Goal: Navigation & Orientation: Understand site structure

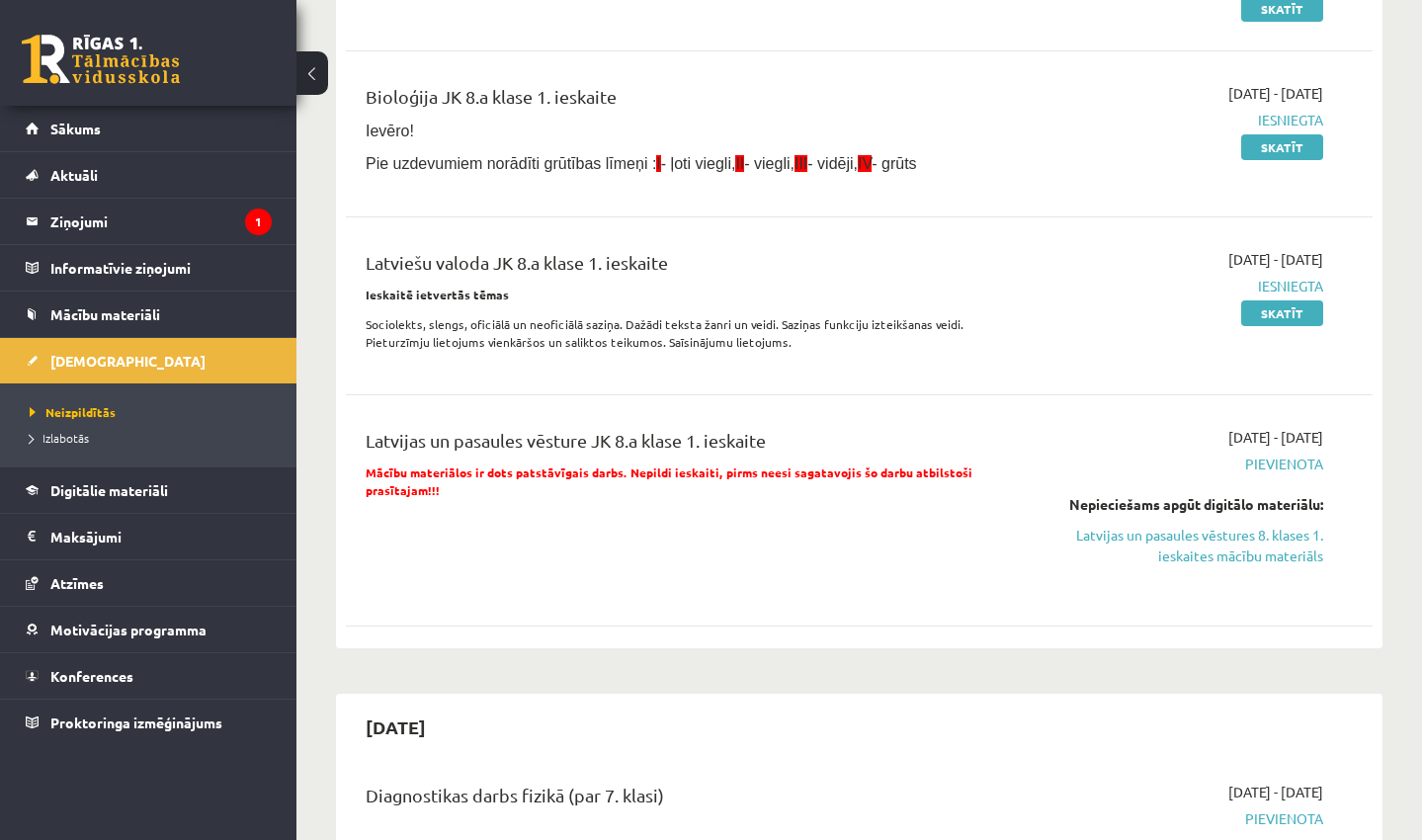
scroll to position [335, 0]
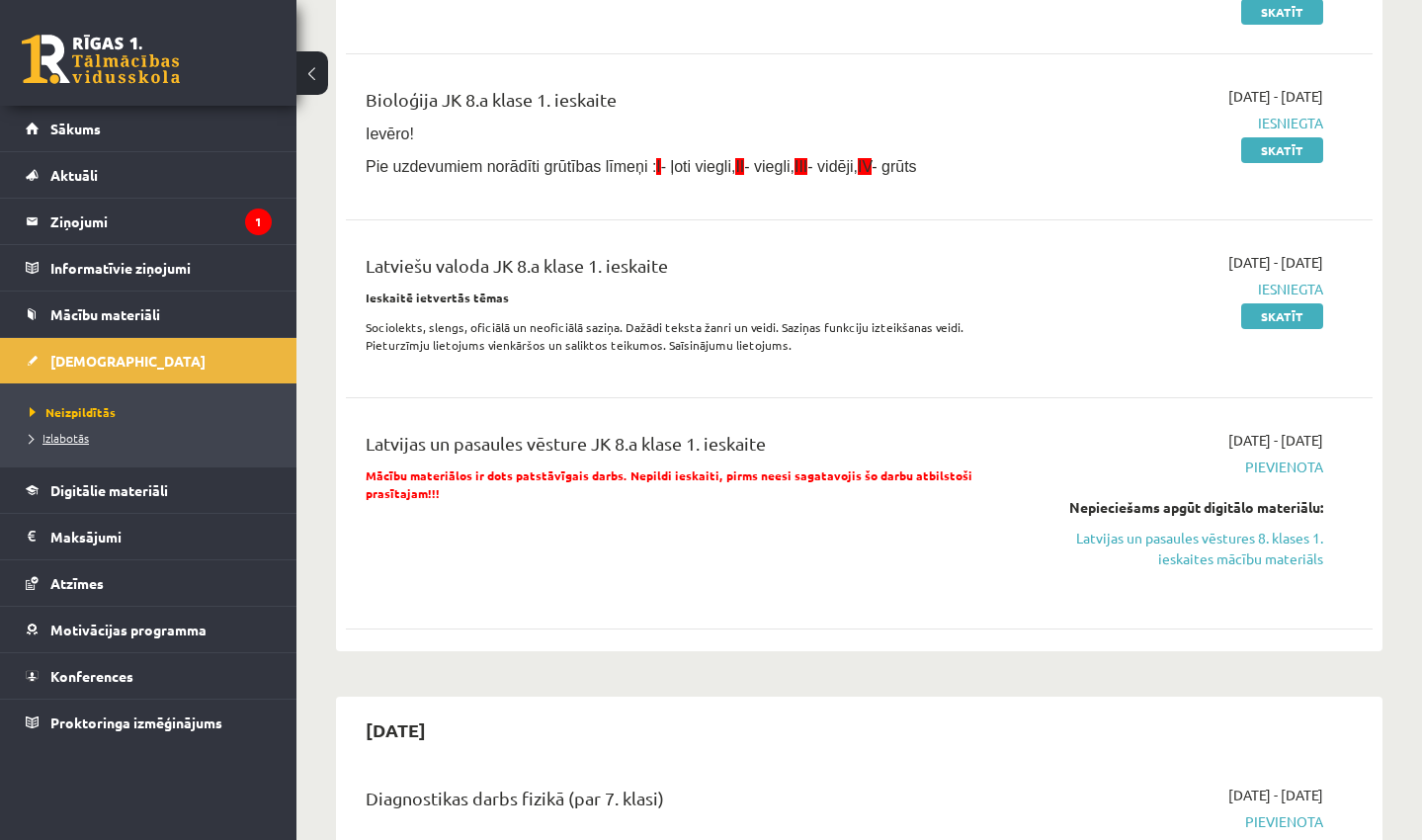
click at [78, 438] on span "Izlabotās" at bounding box center [59, 437] width 59 height 16
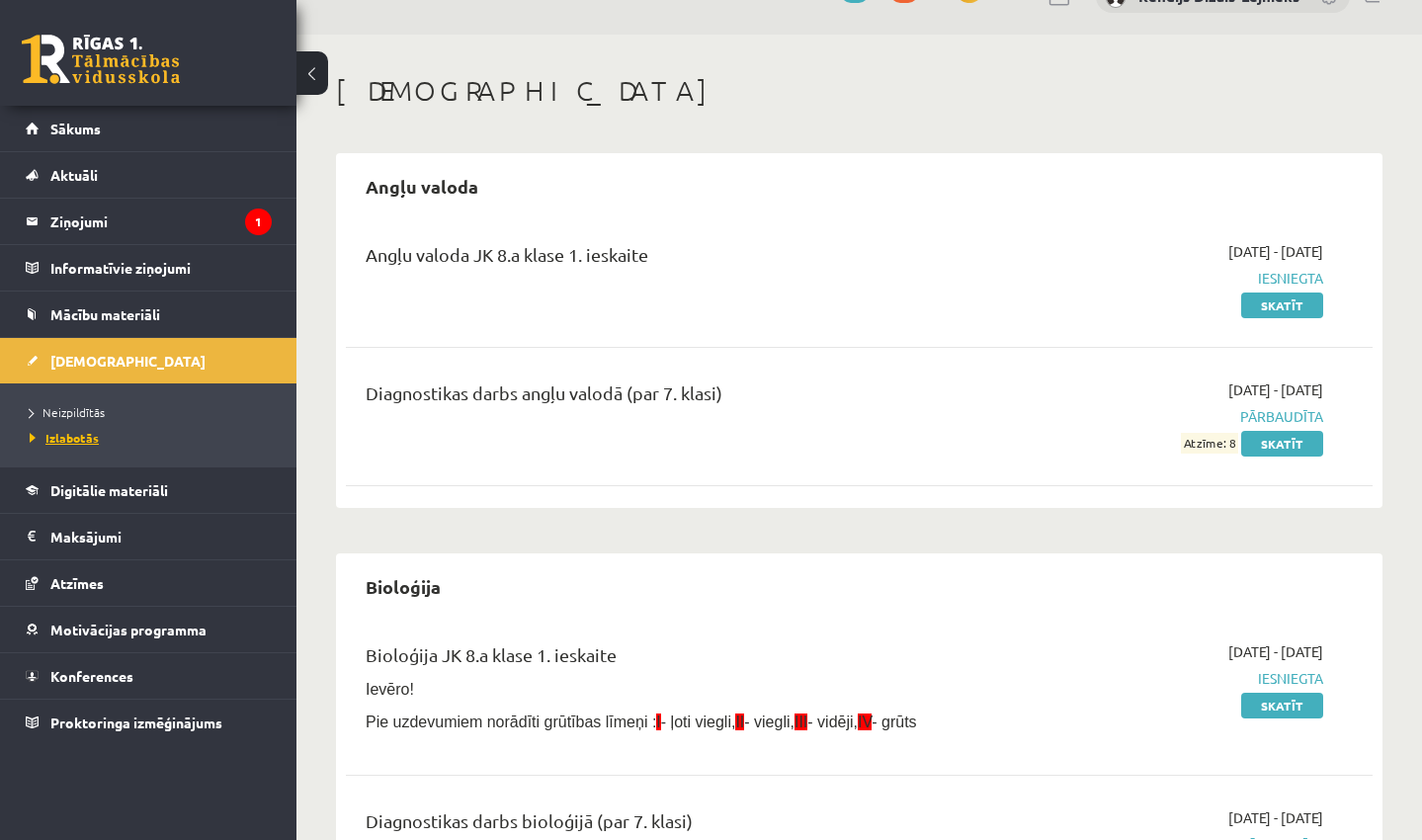
scroll to position [39, 0]
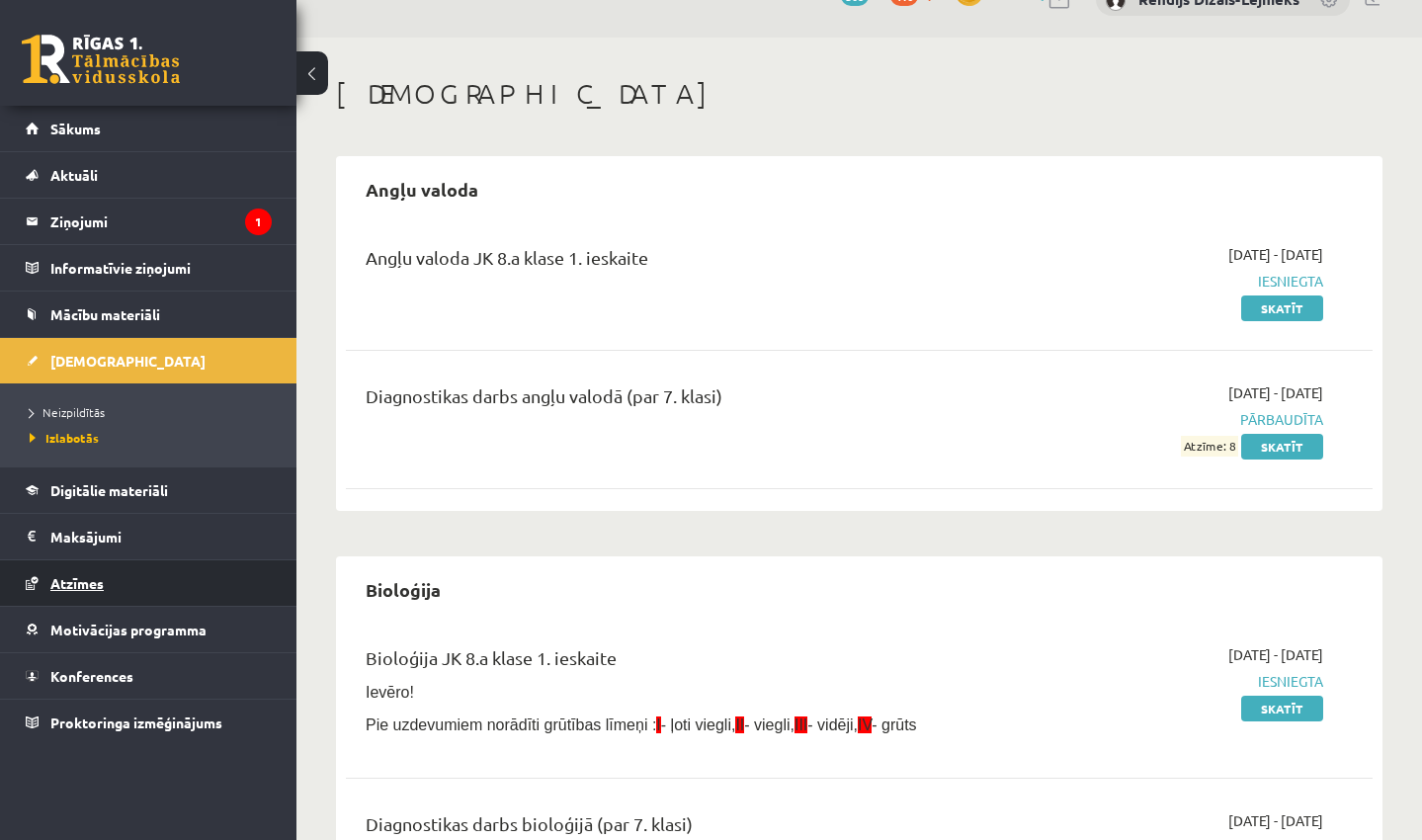
click at [67, 576] on span "Atzīmes" at bounding box center [78, 583] width 54 height 18
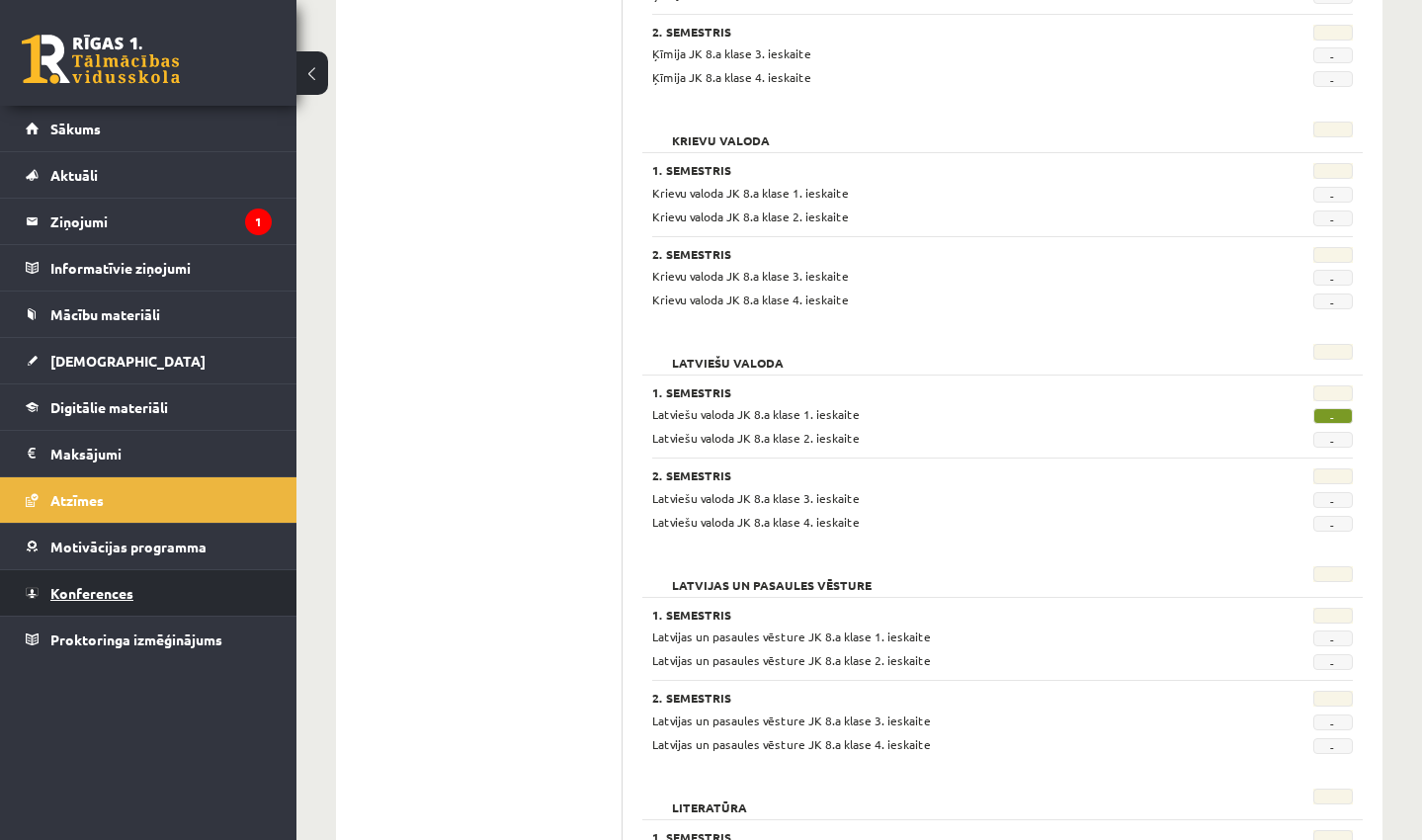
scroll to position [1976, 0]
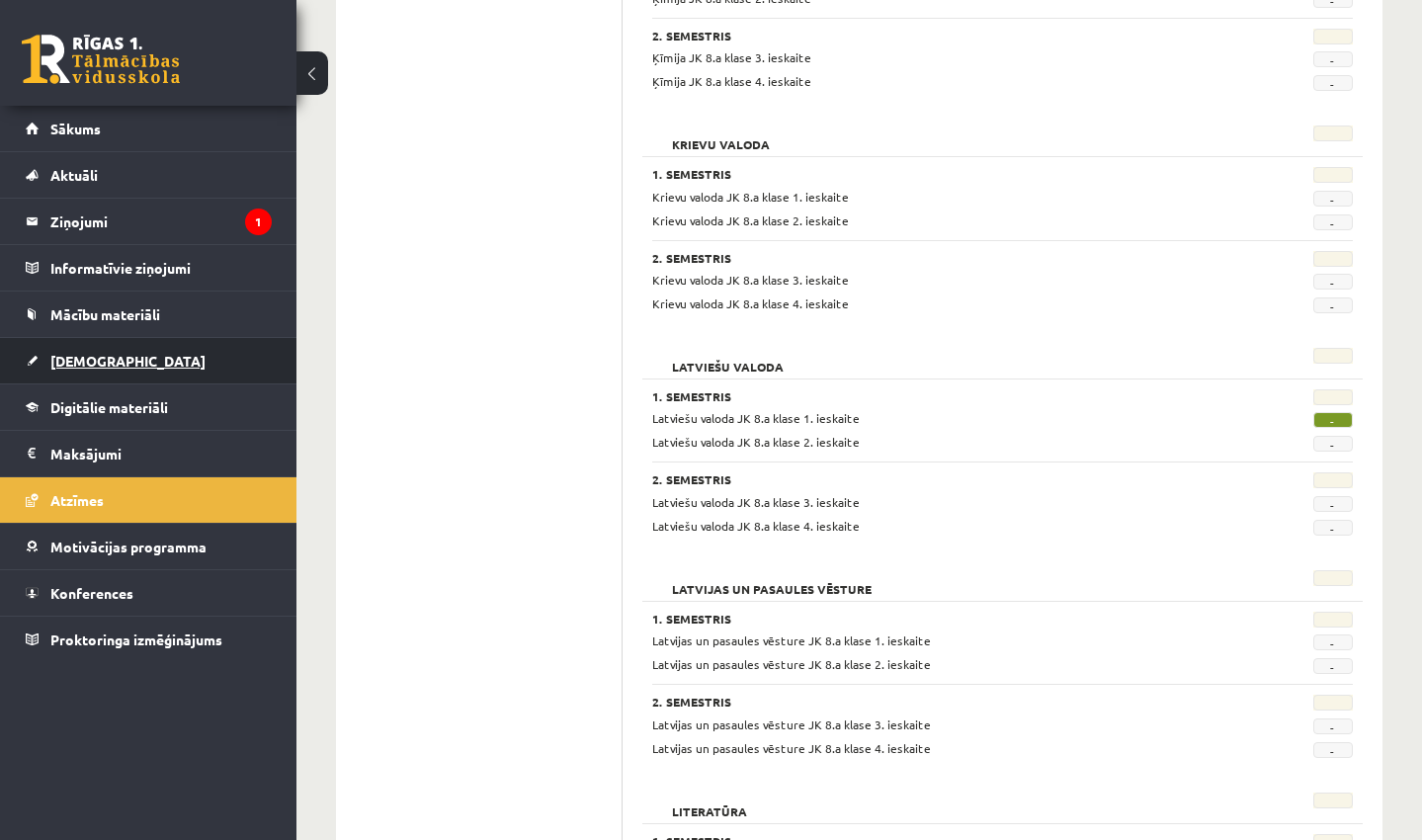
click at [110, 367] on span "[DEMOGRAPHIC_DATA]" at bounding box center [129, 361] width 155 height 18
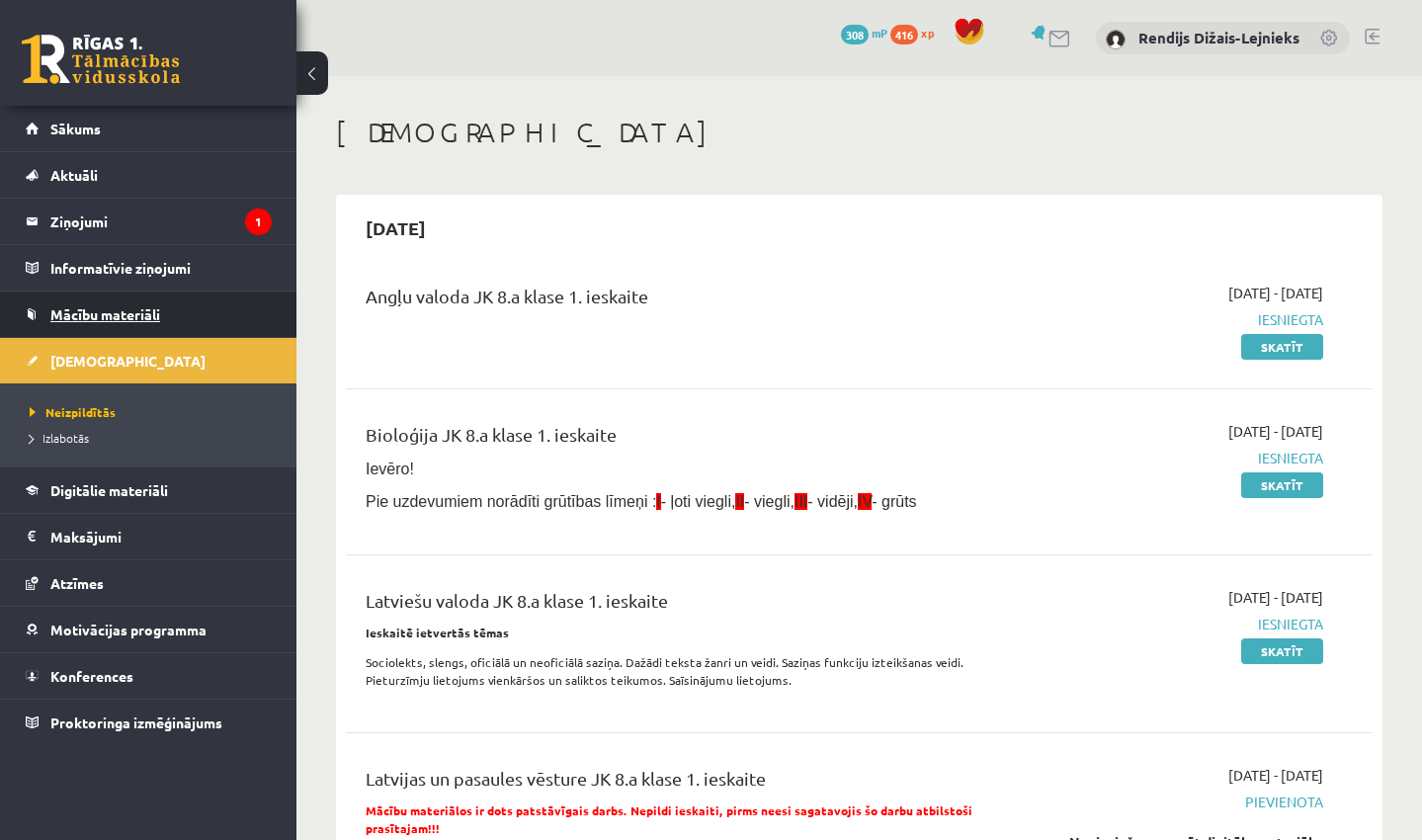
click at [68, 318] on span "Mācību materiāli" at bounding box center [106, 314] width 110 height 18
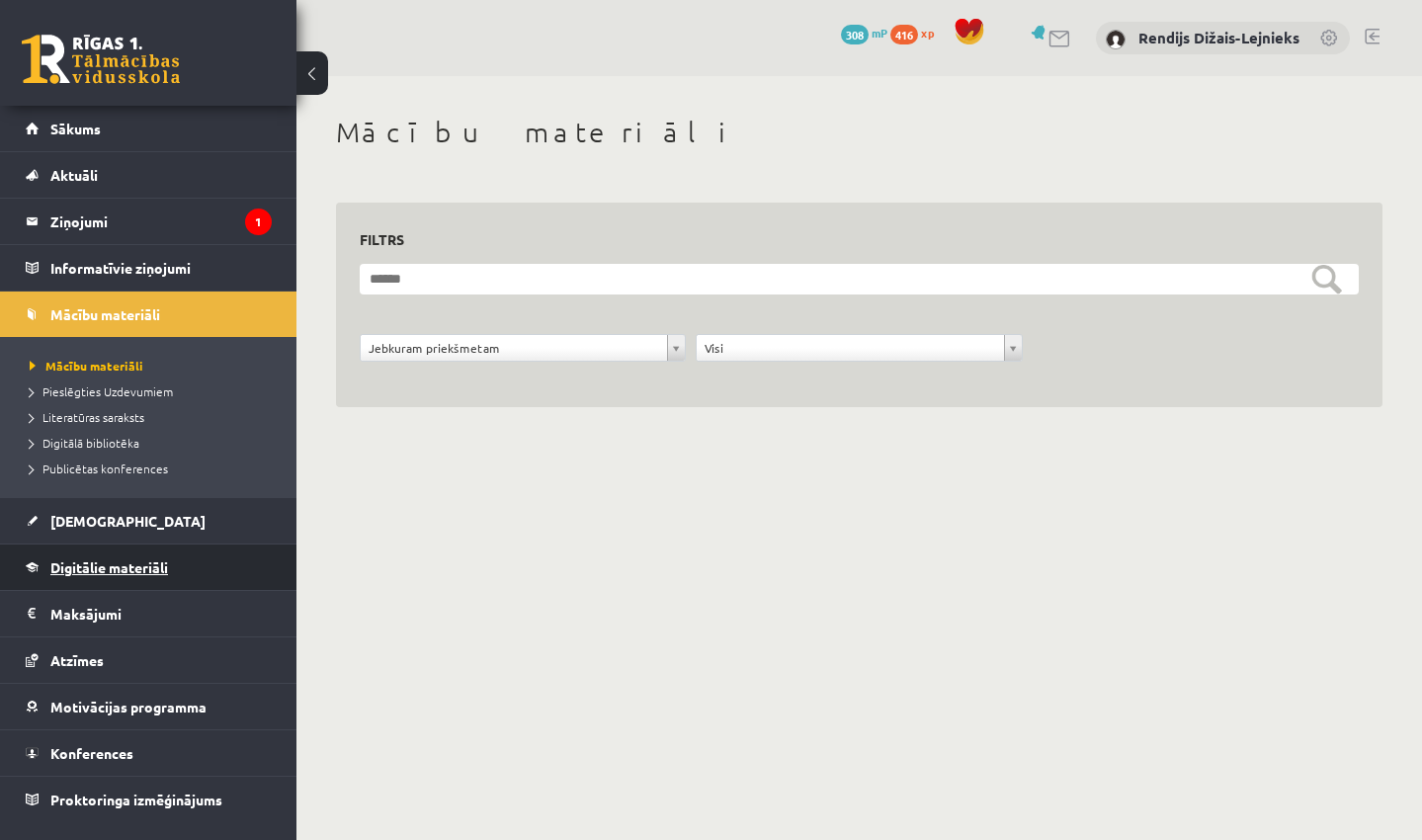
click at [72, 570] on span "Digitālie materiāli" at bounding box center [110, 567] width 118 height 18
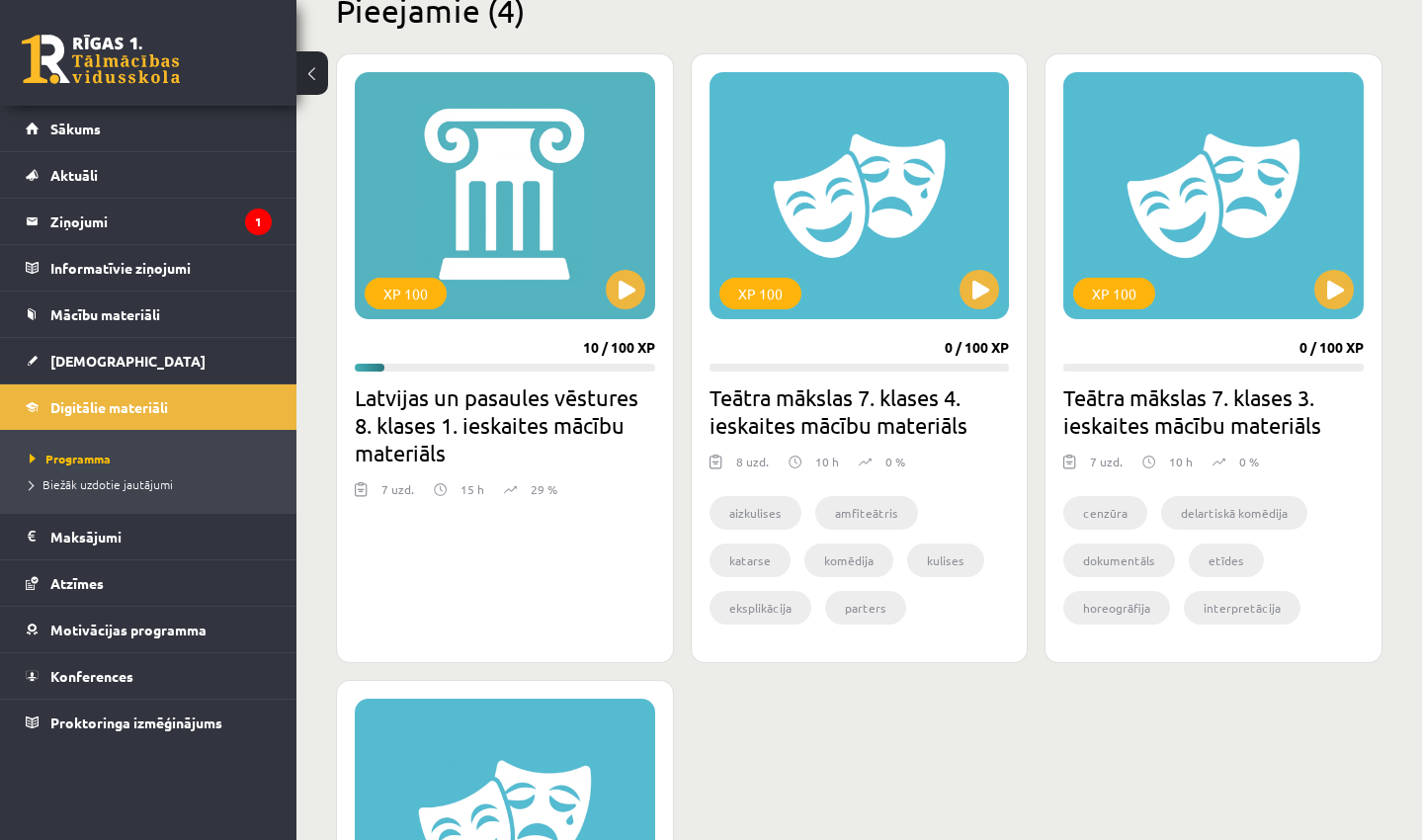
scroll to position [513, 0]
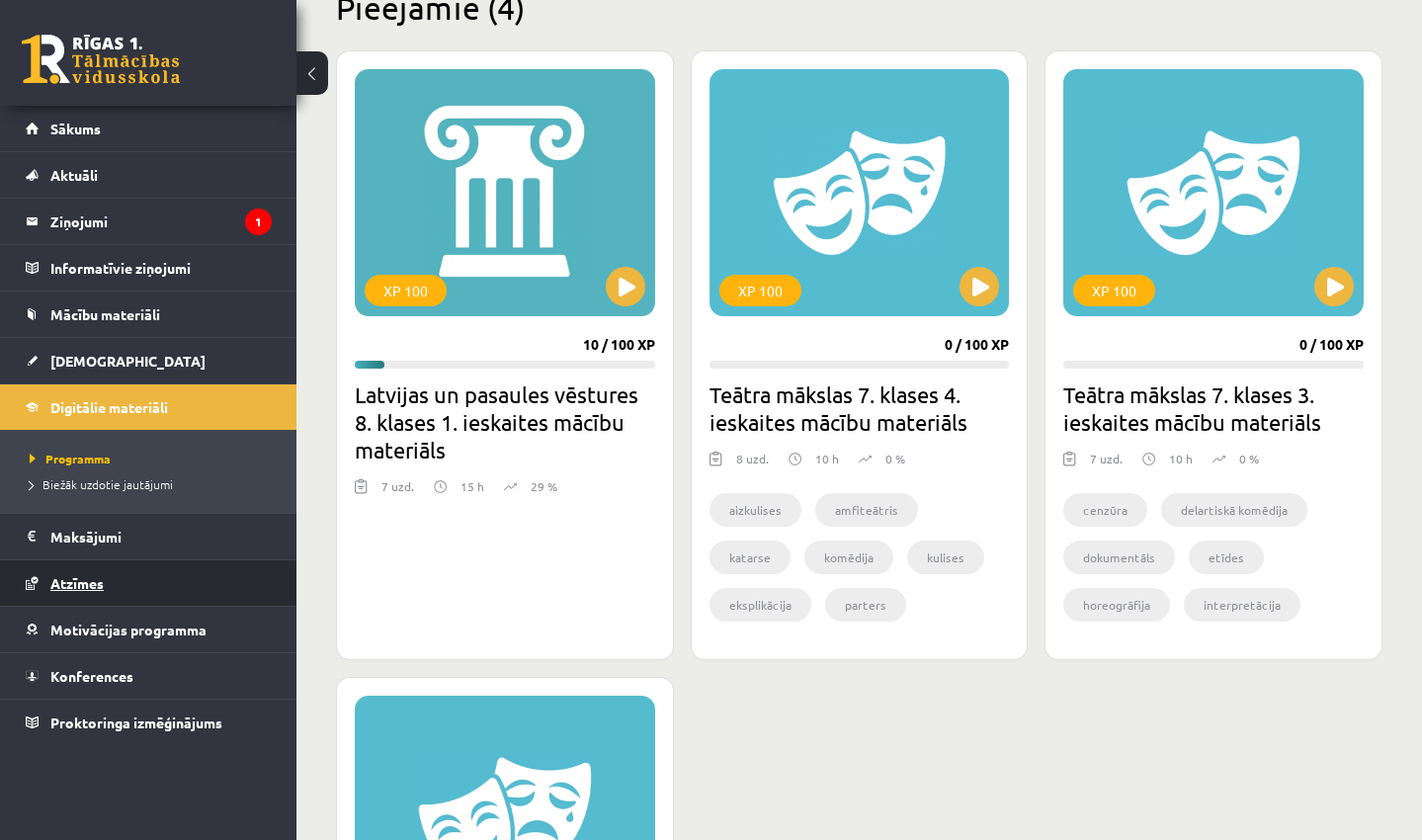
click at [86, 584] on span "Atzīmes" at bounding box center [78, 583] width 54 height 18
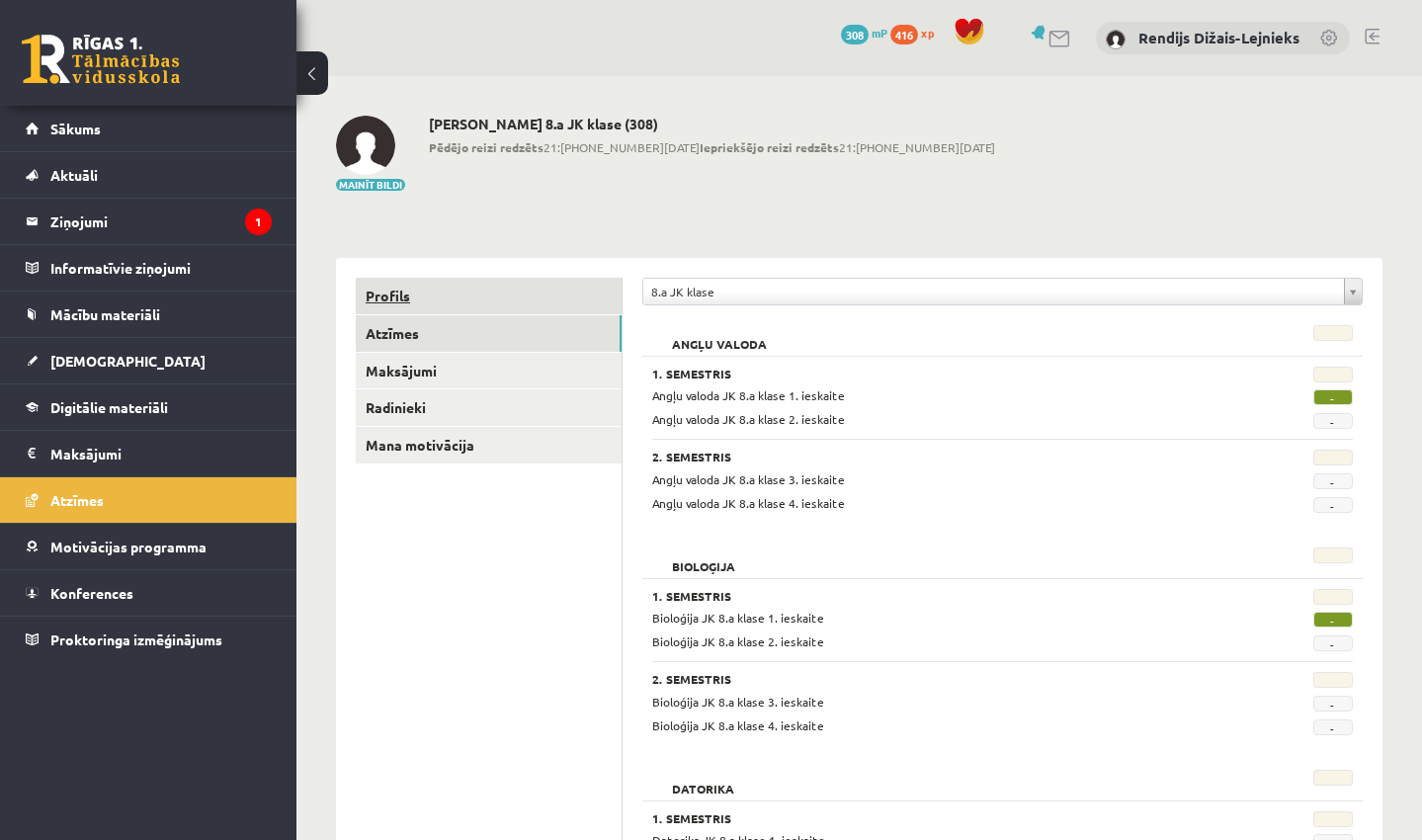
click at [389, 298] on link "Profils" at bounding box center [488, 296] width 266 height 37
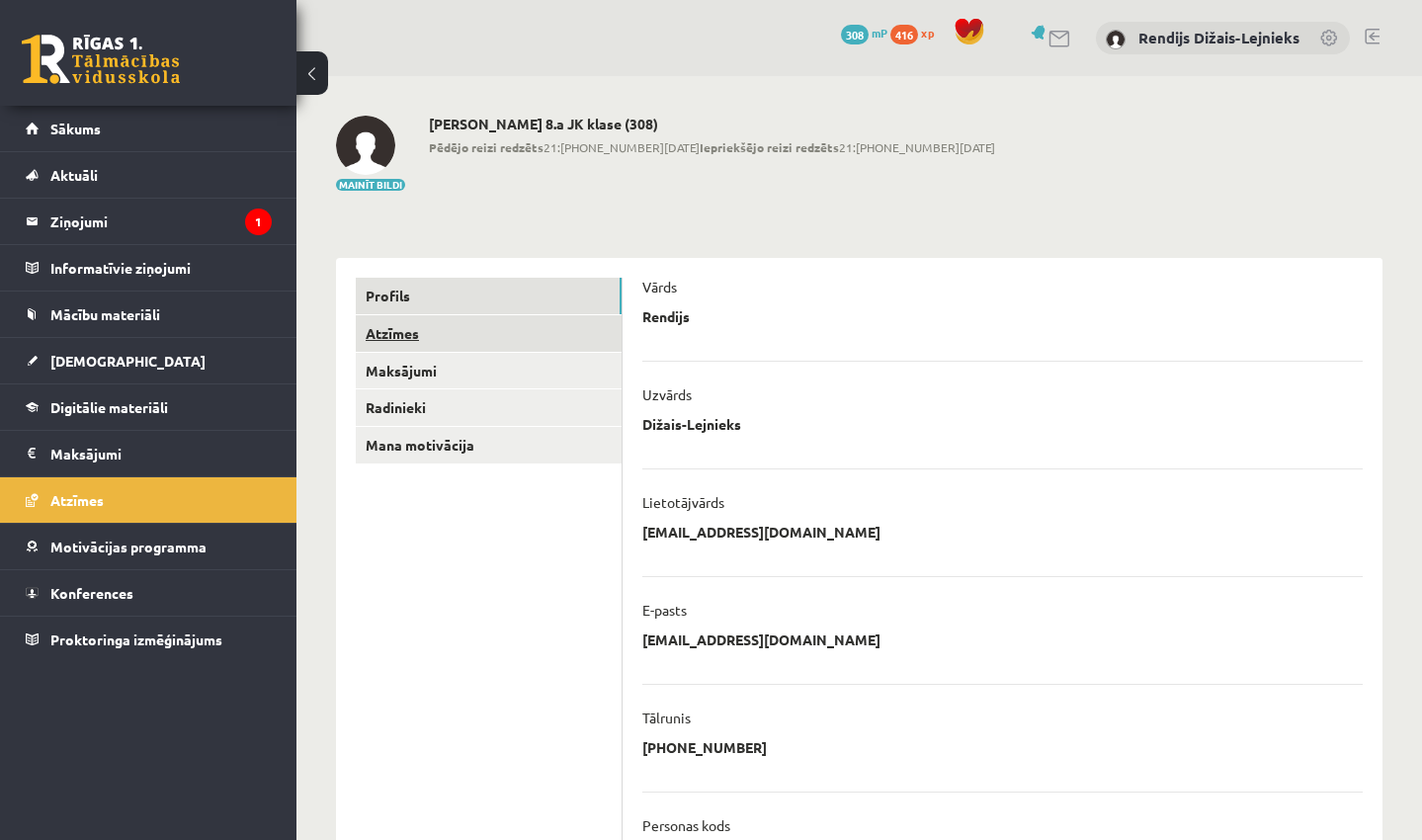
click at [388, 332] on link "Atzīmes" at bounding box center [488, 333] width 266 height 37
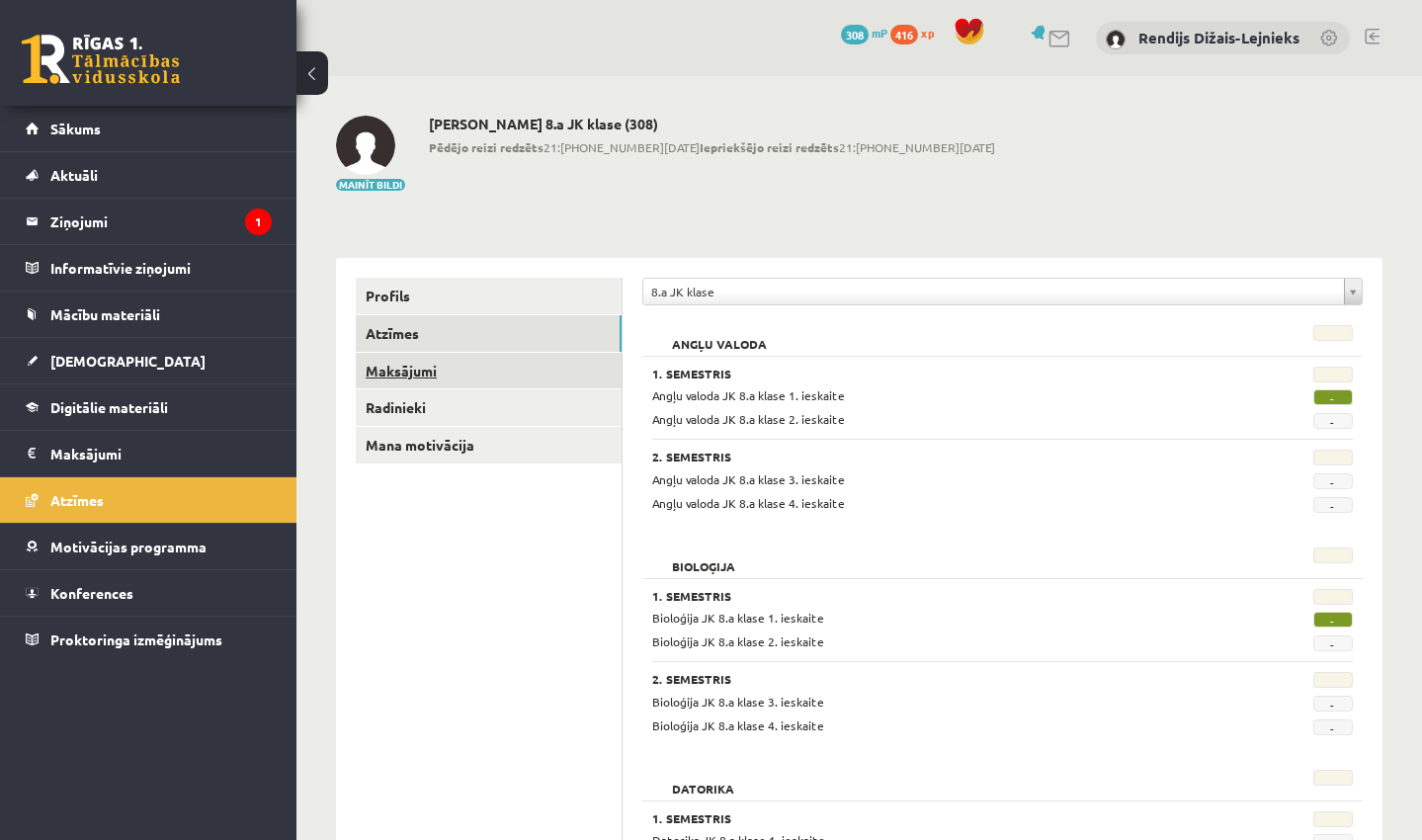
click at [387, 367] on link "Maksājumi" at bounding box center [488, 371] width 266 height 37
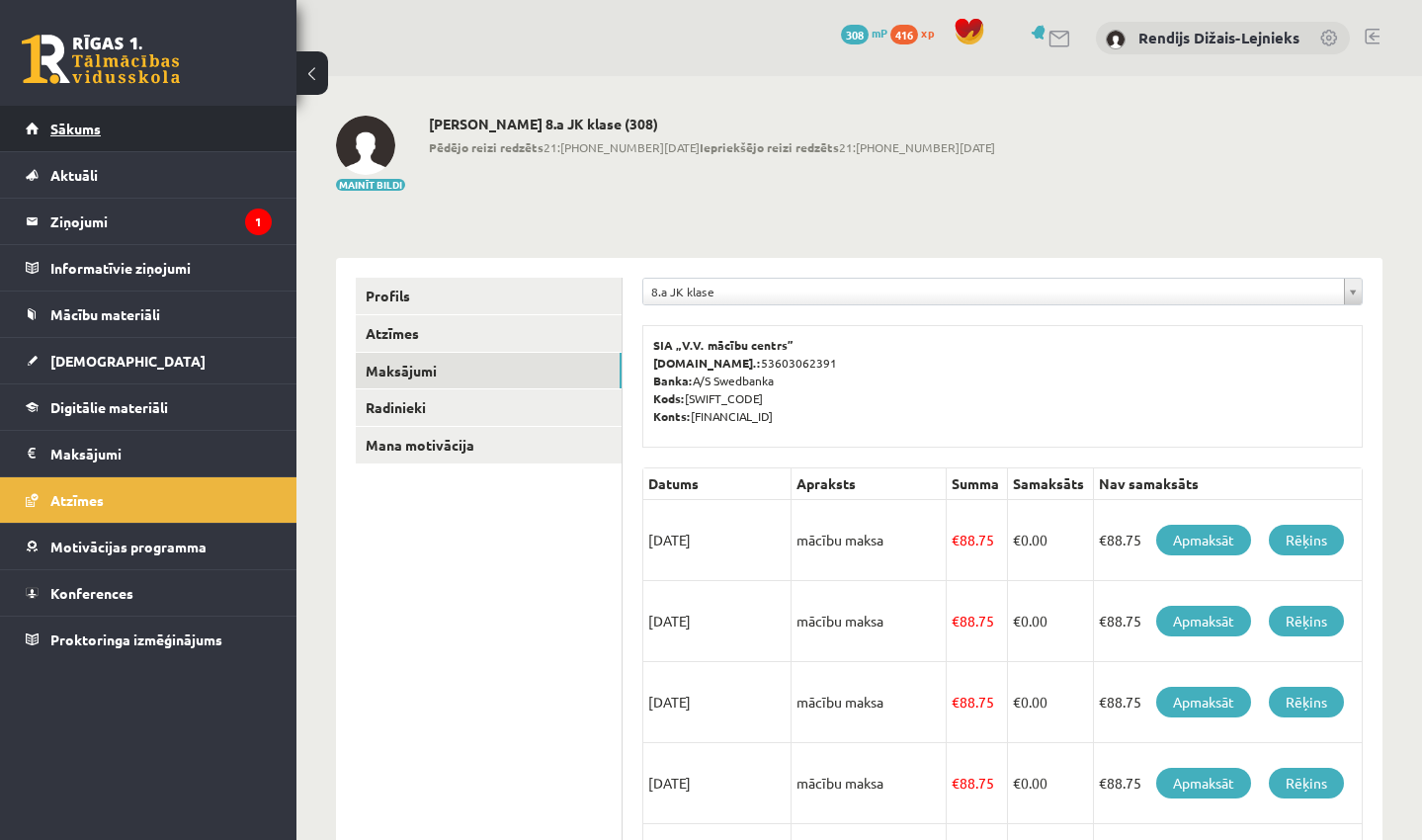
click at [79, 131] on span "Sākums" at bounding box center [76, 129] width 51 height 18
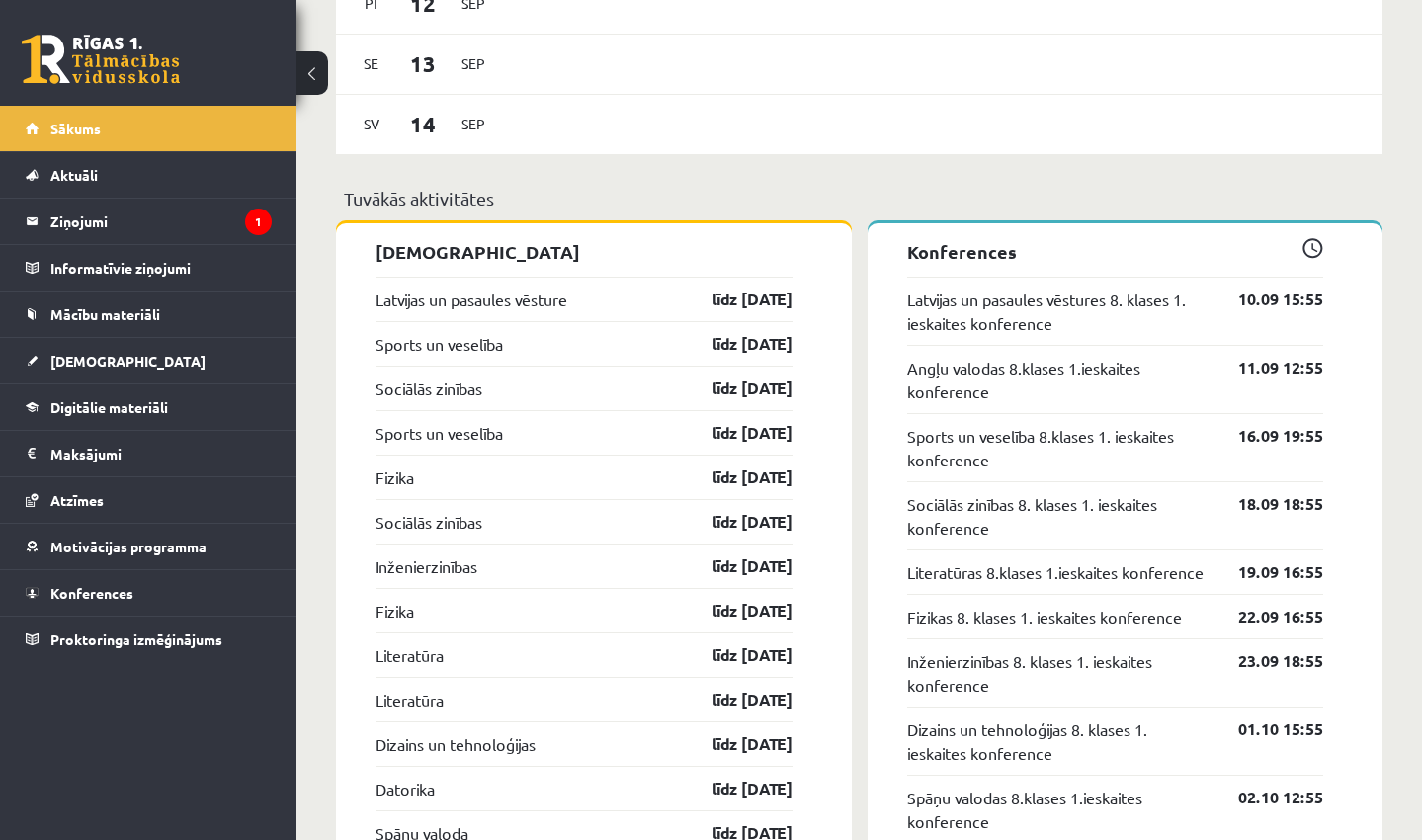
scroll to position [1784, 0]
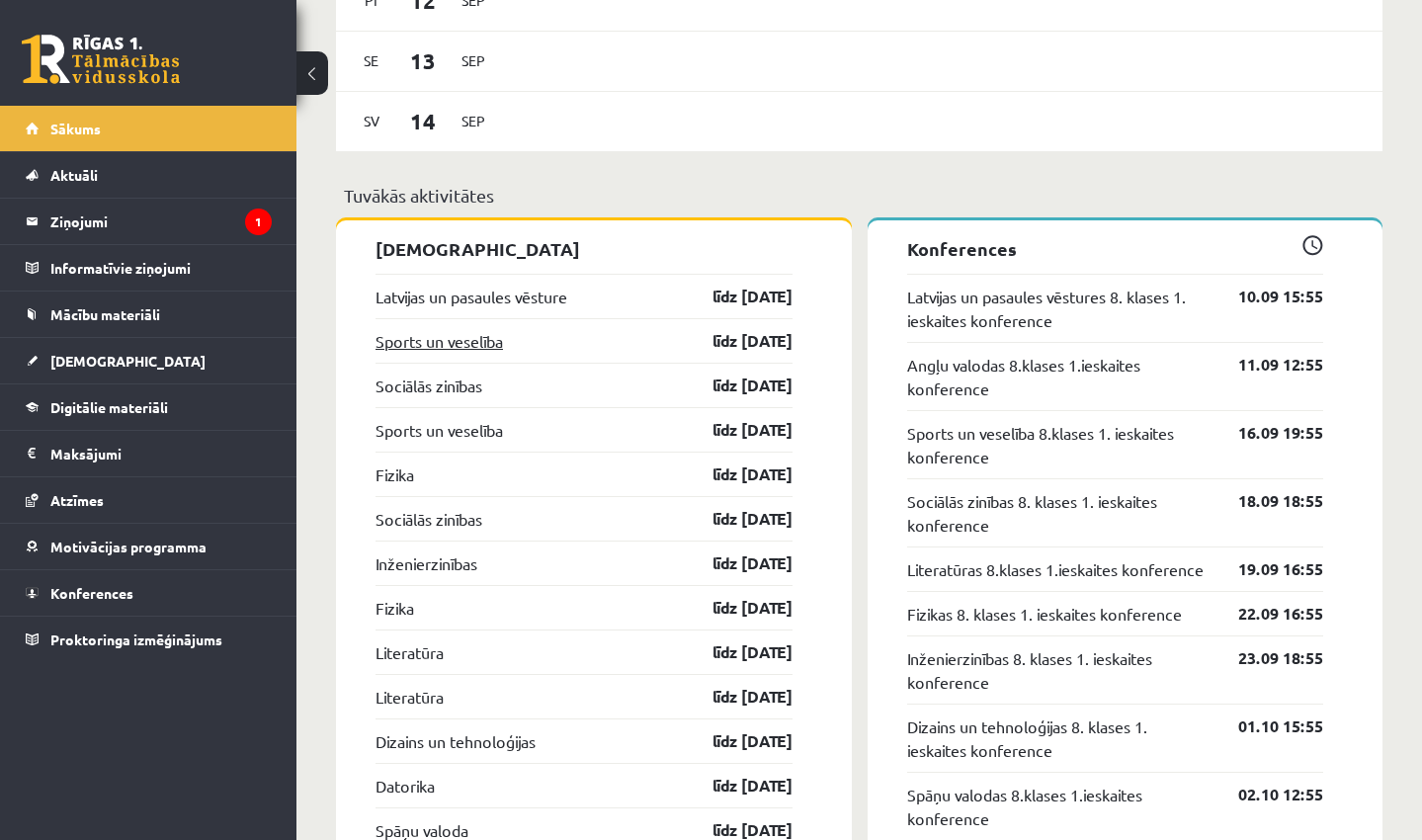
click at [460, 348] on link "Sports un veselība" at bounding box center [439, 341] width 128 height 24
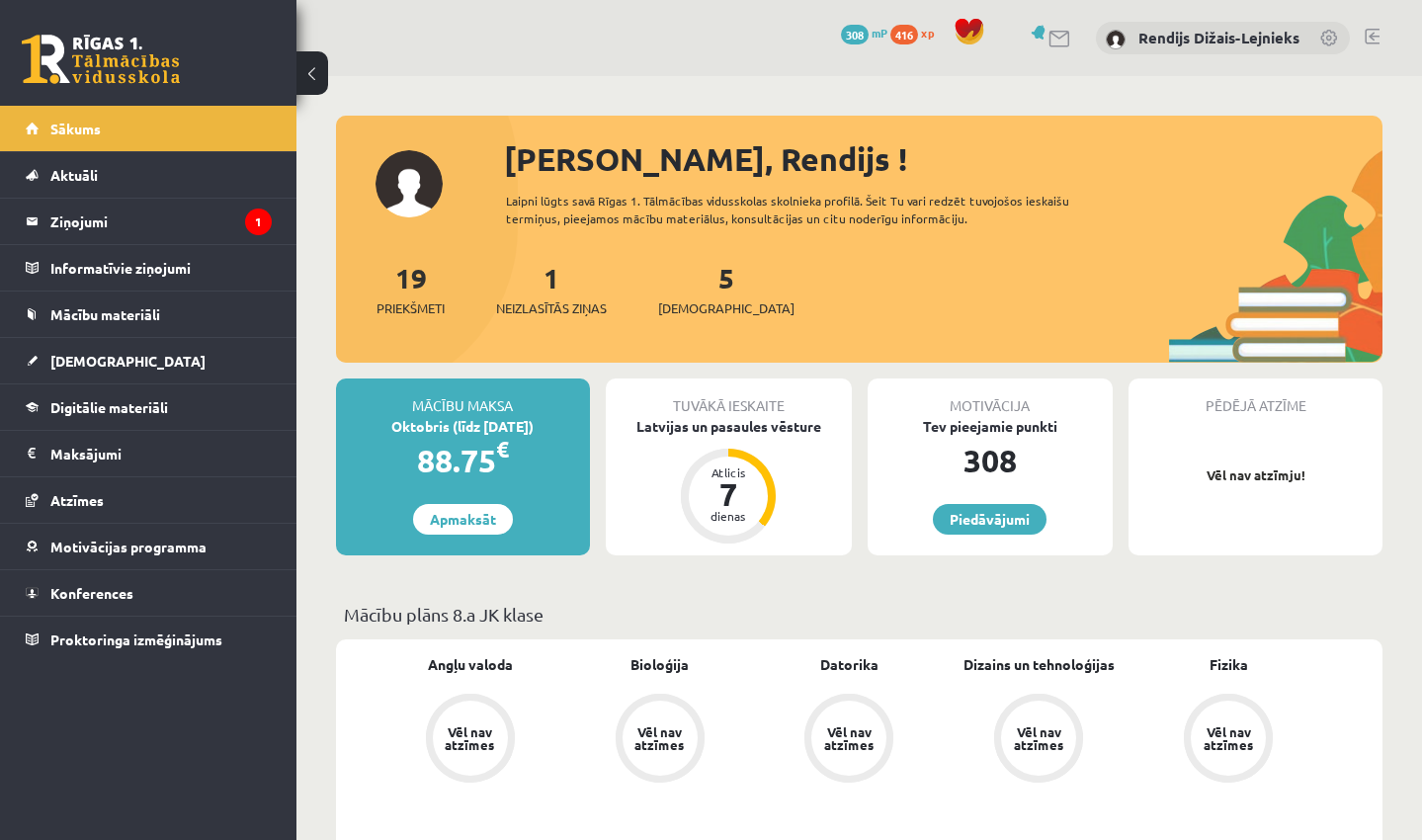
scroll to position [0, 0]
click at [696, 279] on link "5 [DEMOGRAPHIC_DATA]" at bounding box center [725, 289] width 137 height 58
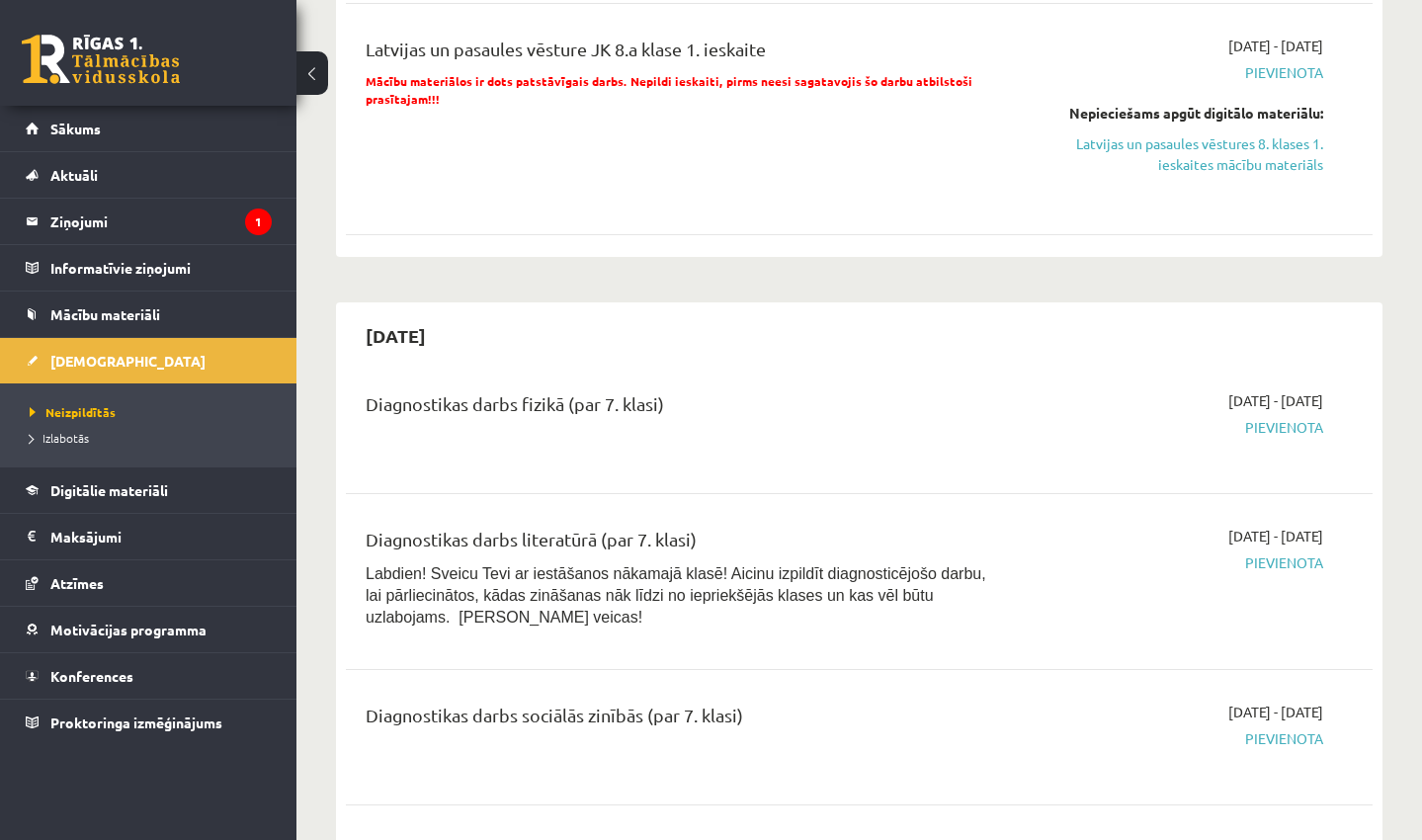
scroll to position [724, 0]
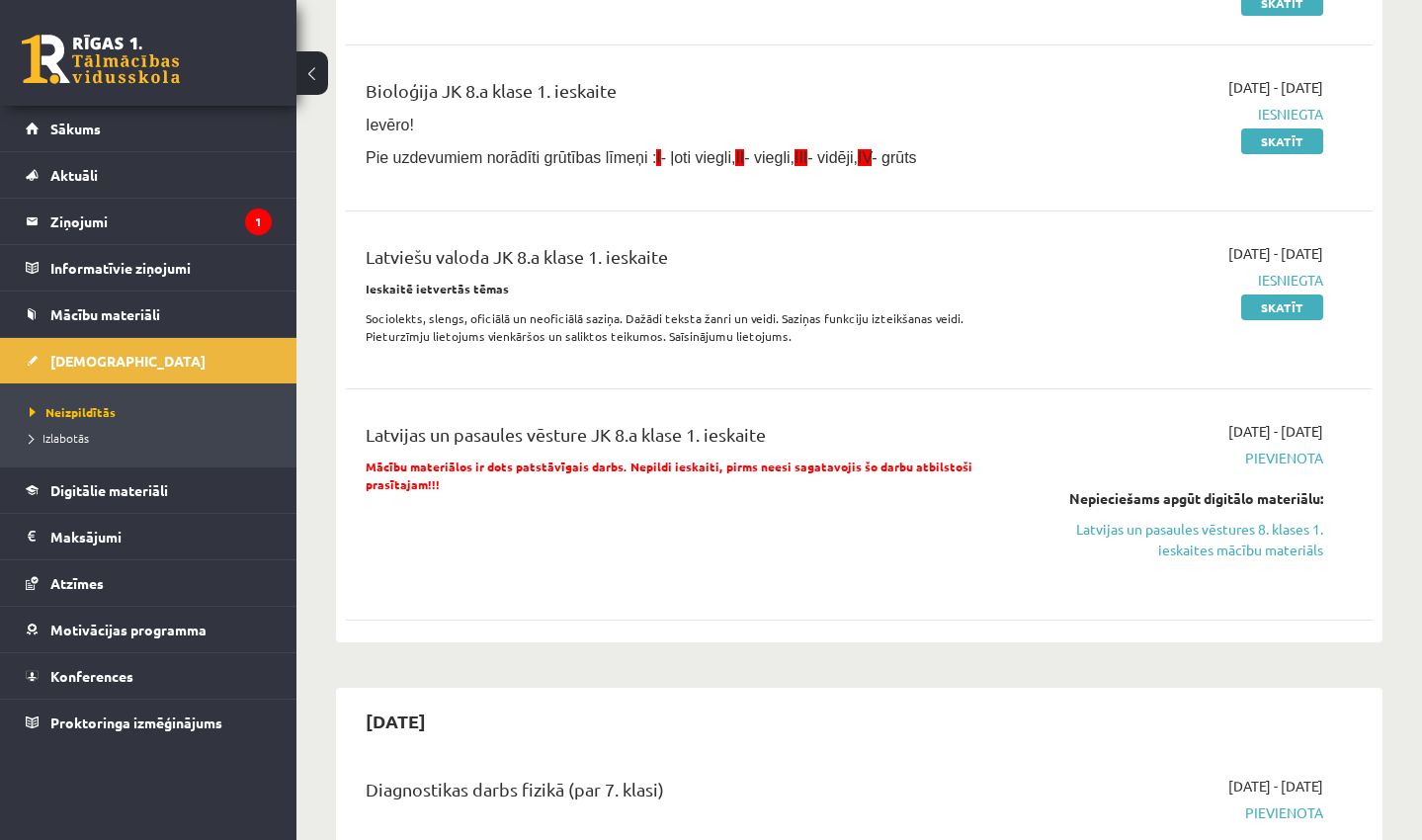
scroll to position [347, 0]
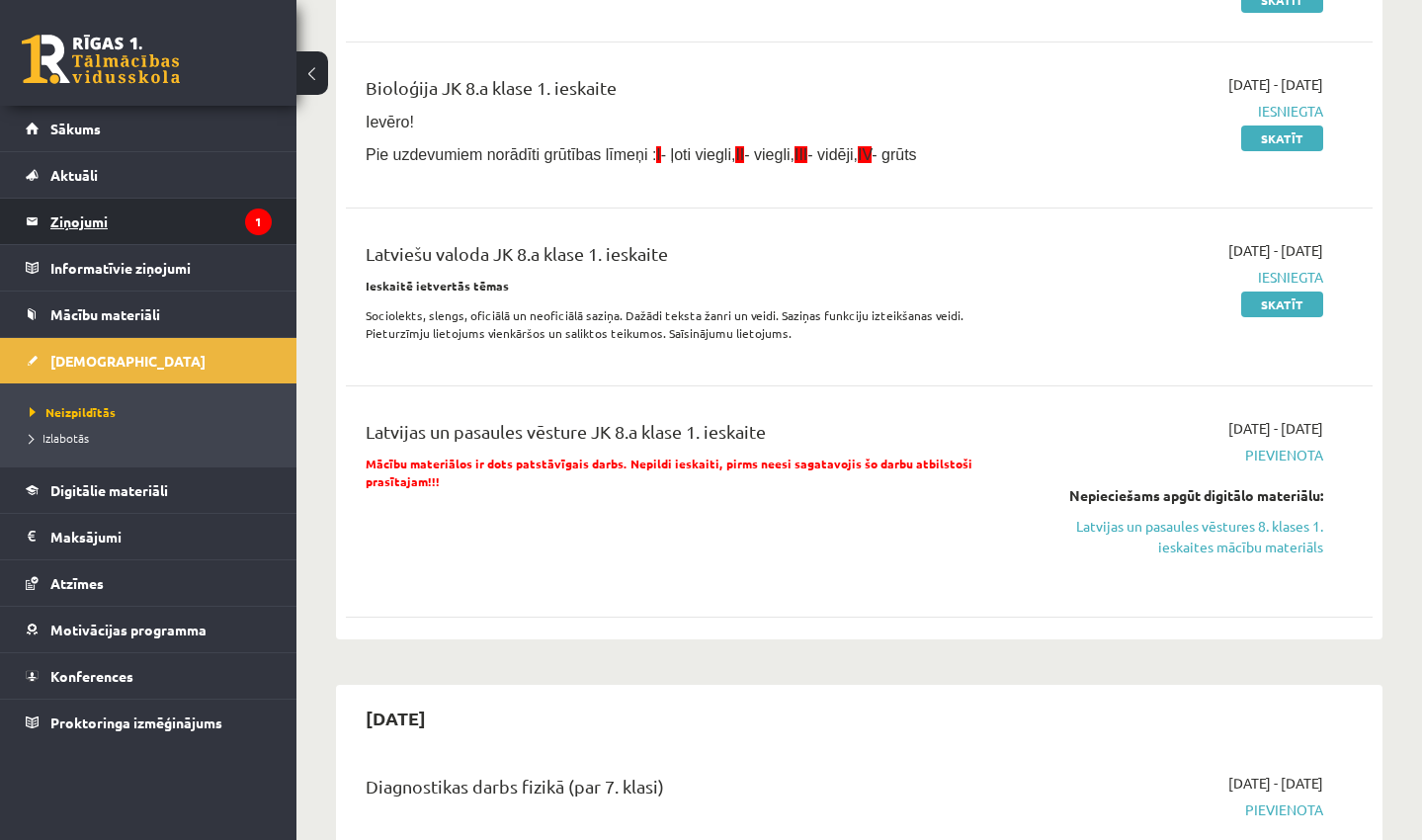
click at [77, 230] on legend "Ziņojumi 1" at bounding box center [161, 221] width 221 height 46
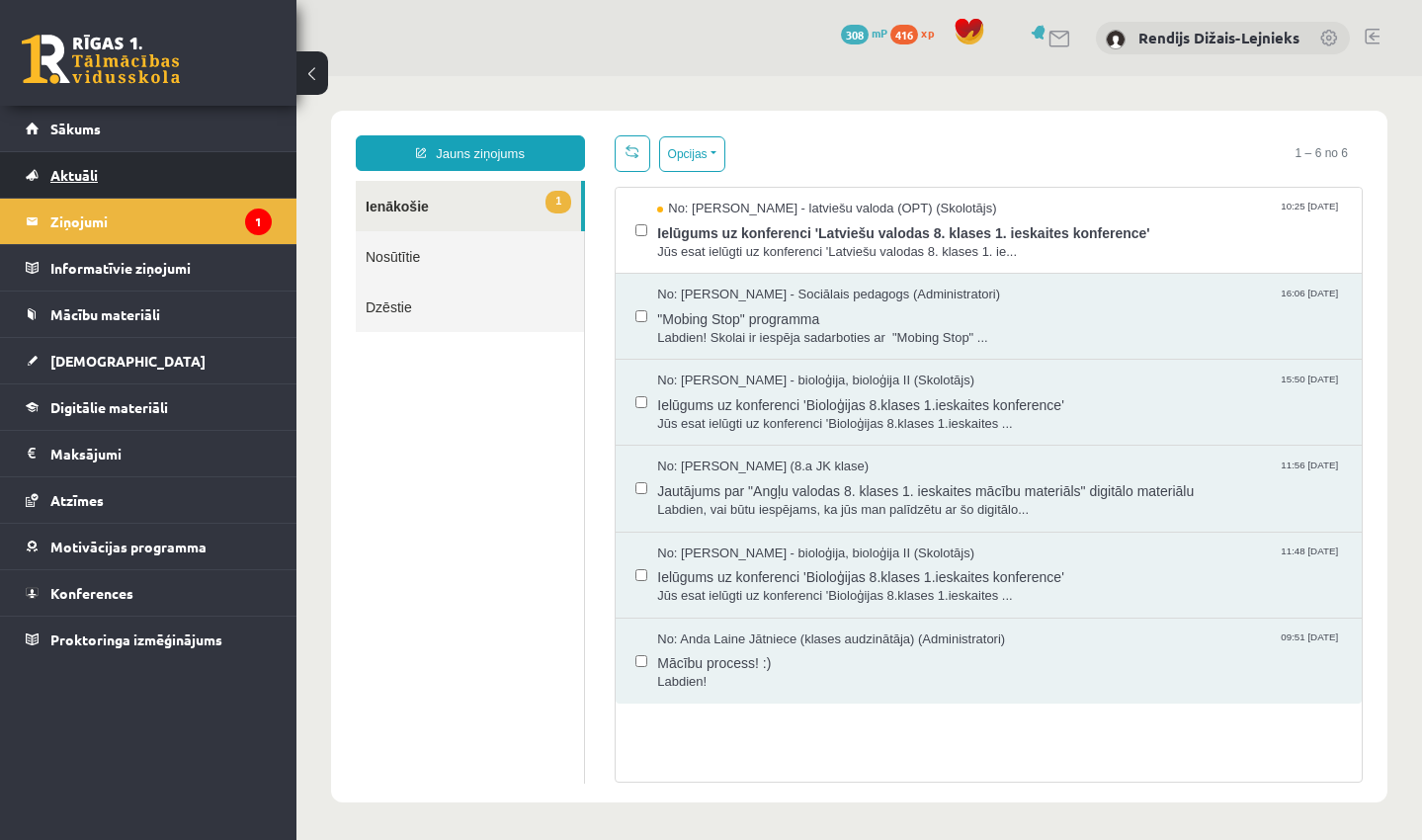
click at [74, 173] on span "Aktuāli" at bounding box center [75, 175] width 48 height 18
